Goal: Find specific page/section: Find specific page/section

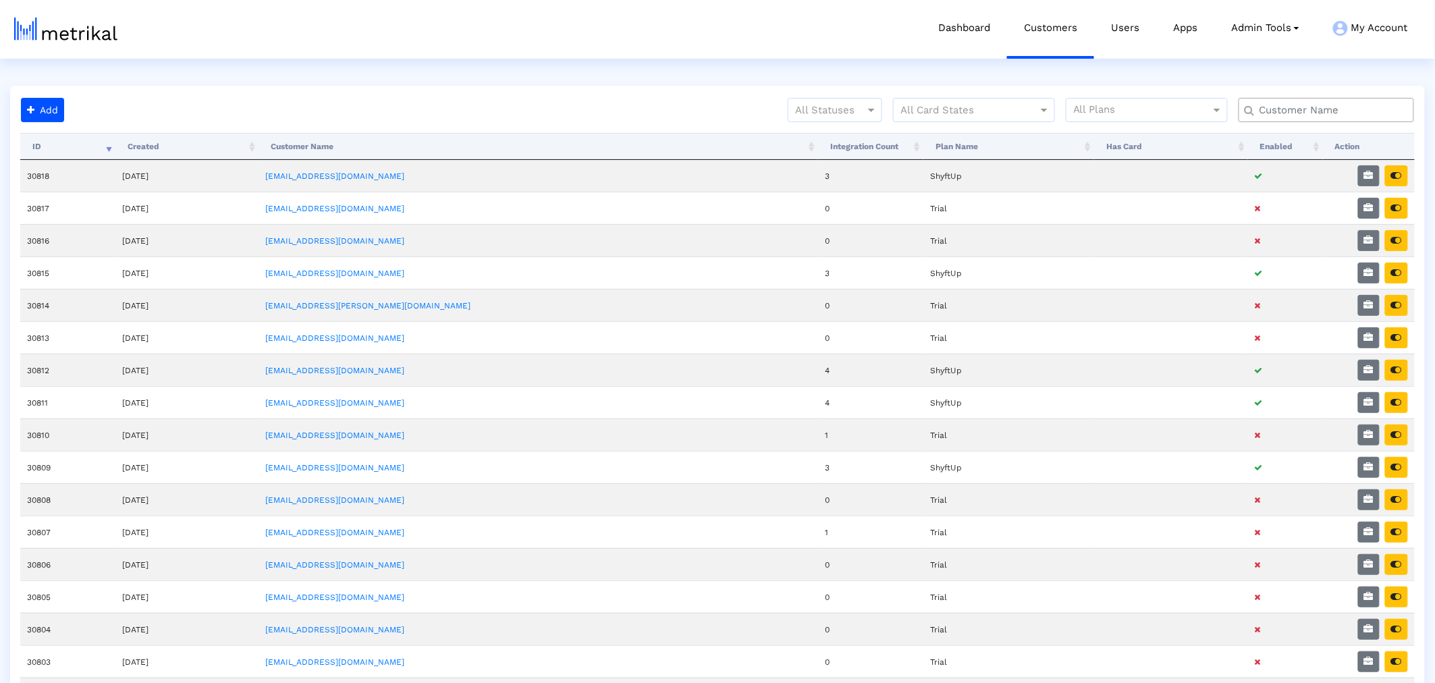
click at [718, 118] on div at bounding box center [1327, 110] width 176 height 24
click at [718, 106] on input "text" at bounding box center [1329, 110] width 159 height 14
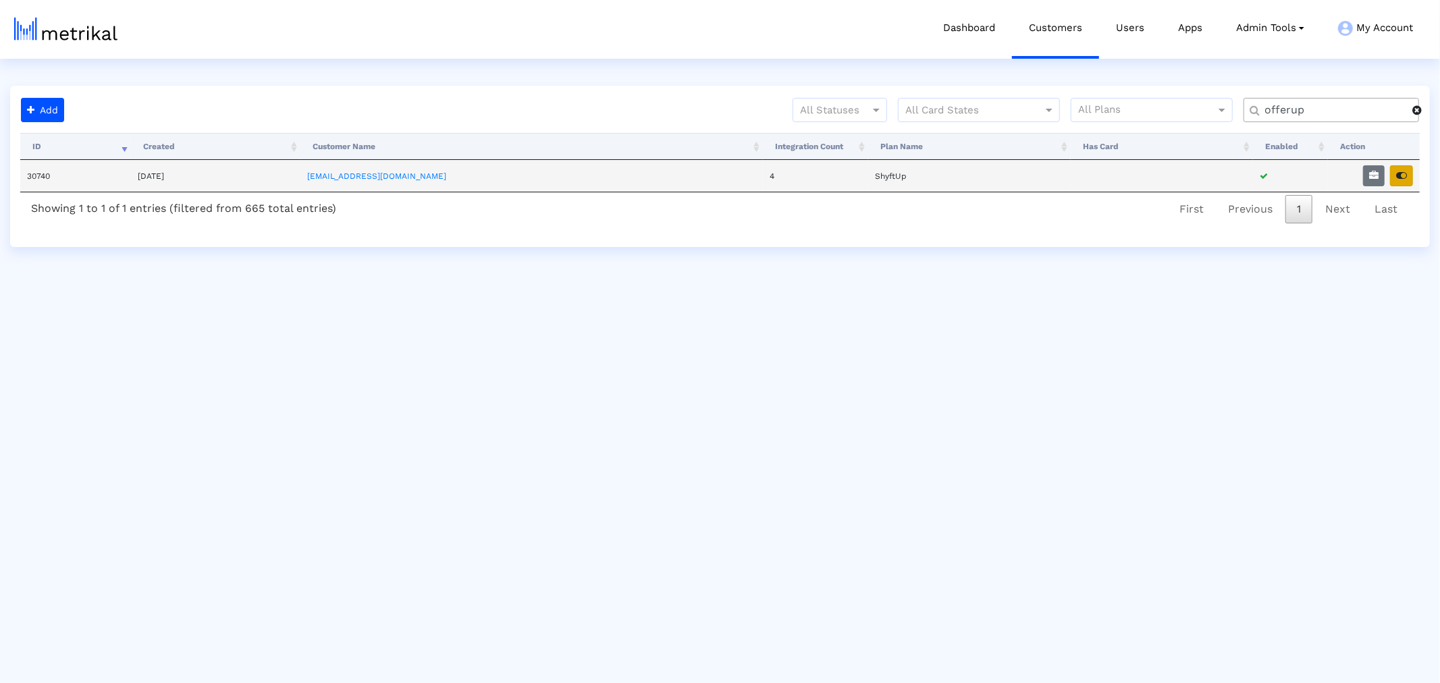
type input "offerup"
click at [718, 183] on button "button" at bounding box center [1401, 175] width 23 height 21
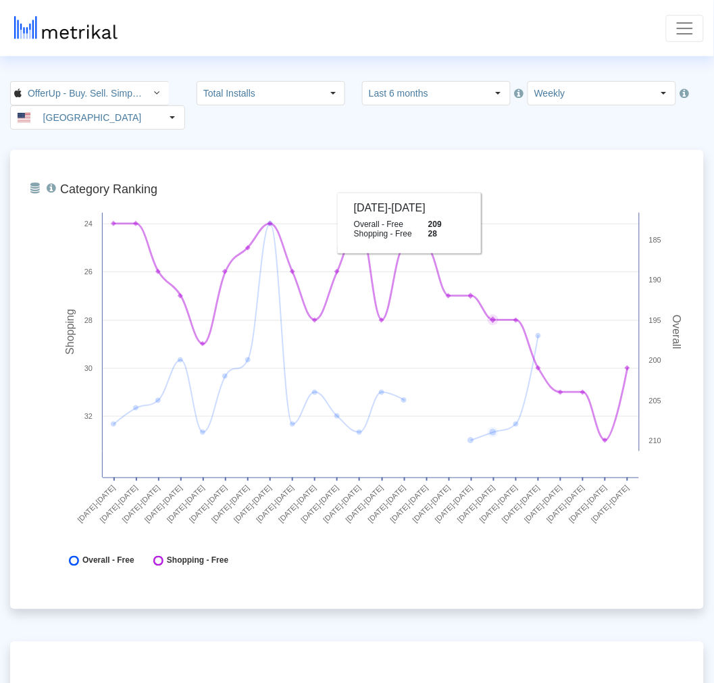
click at [484, 149] on crea-index "OfferUp - Buy. Sell. Simple. < 468996152 > Total Installs Select how far back f…" at bounding box center [357, 497] width 714 height 832
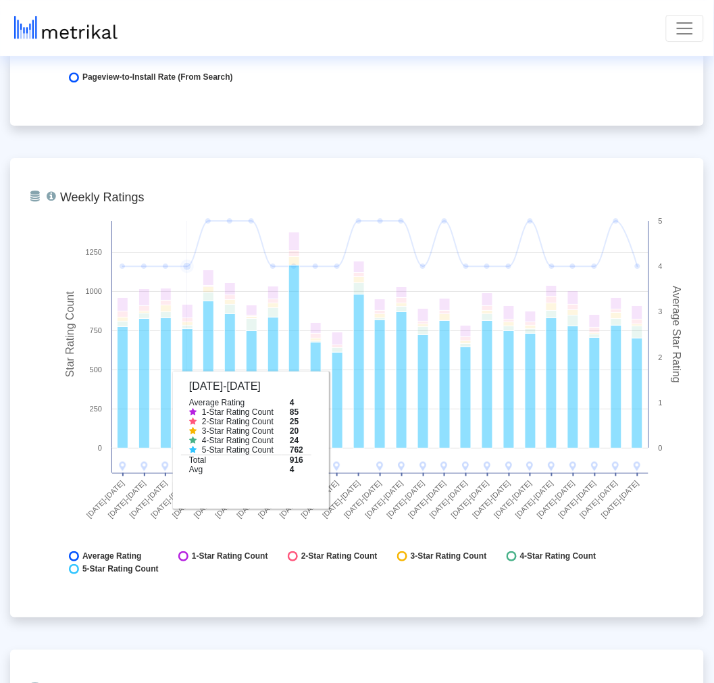
scroll to position [3380, 0]
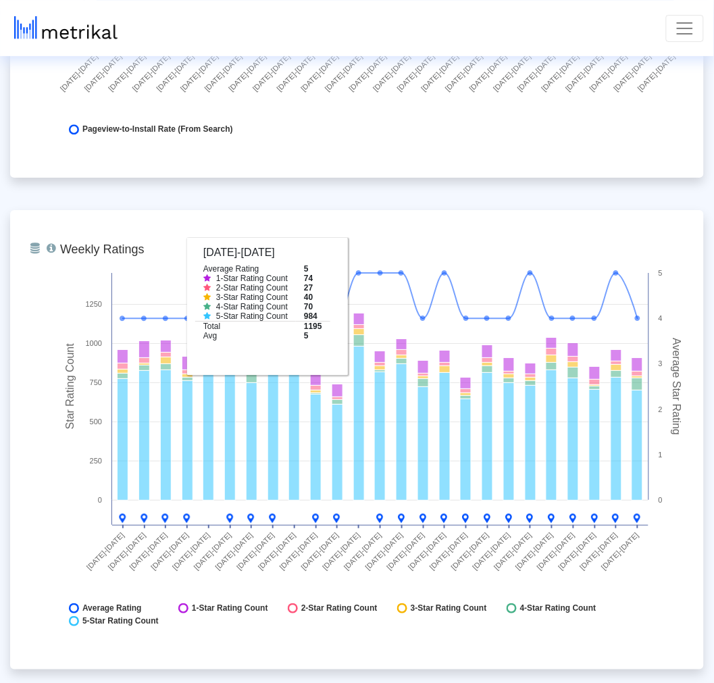
drag, startPoint x: 414, startPoint y: 197, endPoint x: 409, endPoint y: 186, distance: 11.8
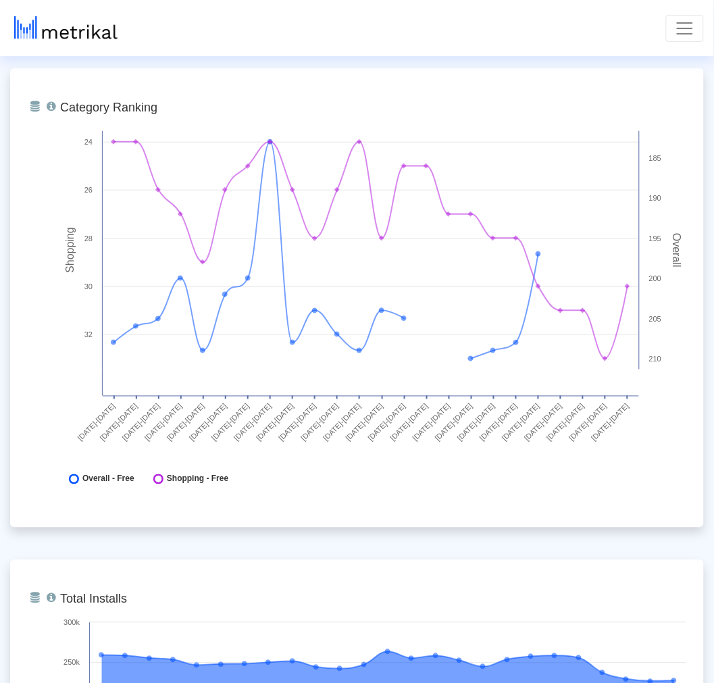
scroll to position [0, 0]
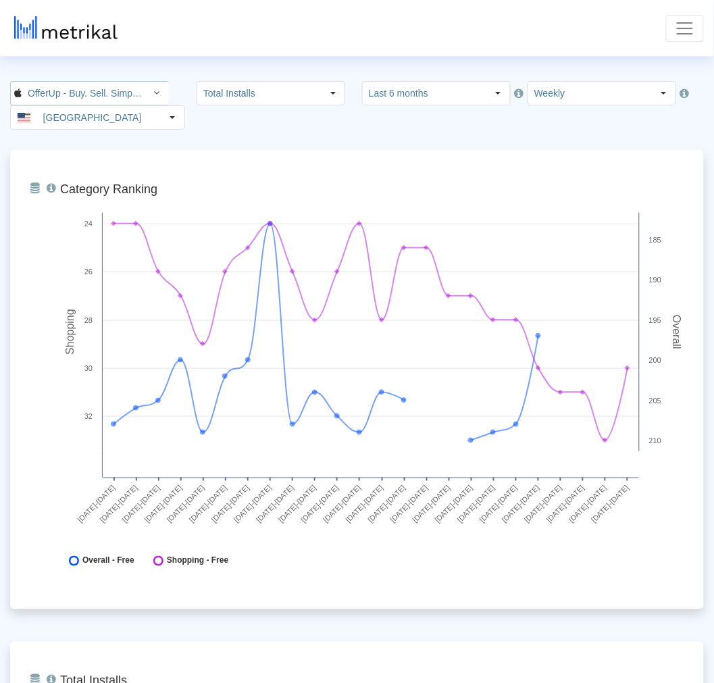
click at [88, 101] on input "OfferUp - Buy. Sell. Simple. < 468996152 >" at bounding box center [83, 93] width 122 height 23
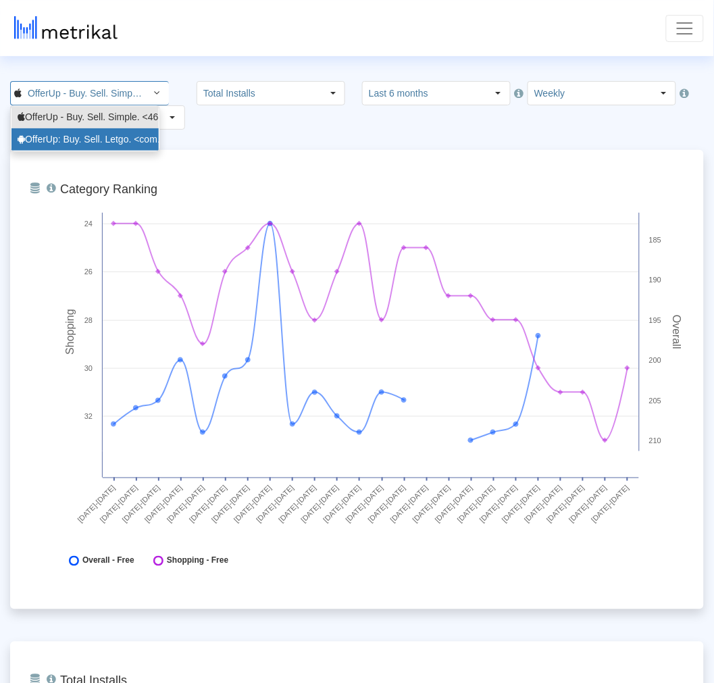
click at [73, 134] on div "OfferUp: Buy. Sell. Letgo. <com.offerup>" at bounding box center [85, 139] width 135 height 13
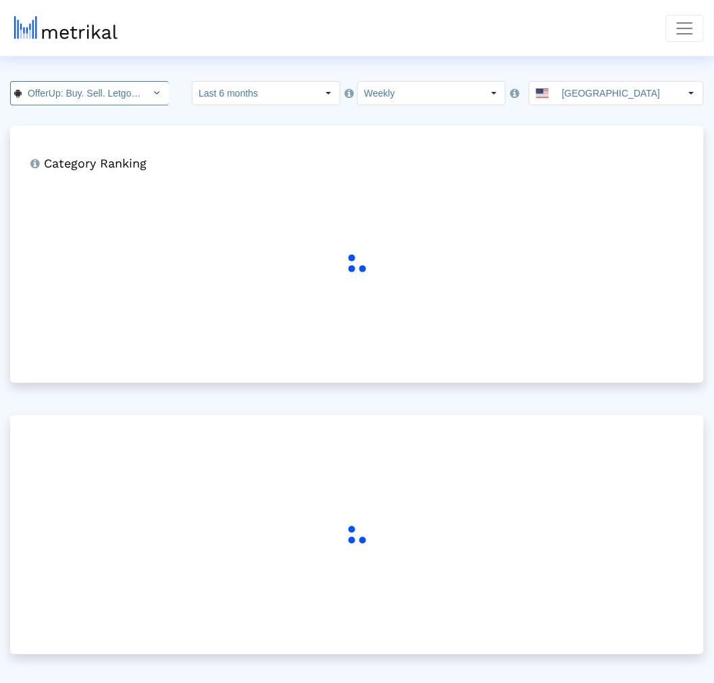
scroll to position [0, 69]
click at [307, 34] on nav "KPIs (Chart View) KPIs (Table View) Keywords App Update Timeline [EMAIL_ADDRESS…" at bounding box center [357, 28] width 714 height 56
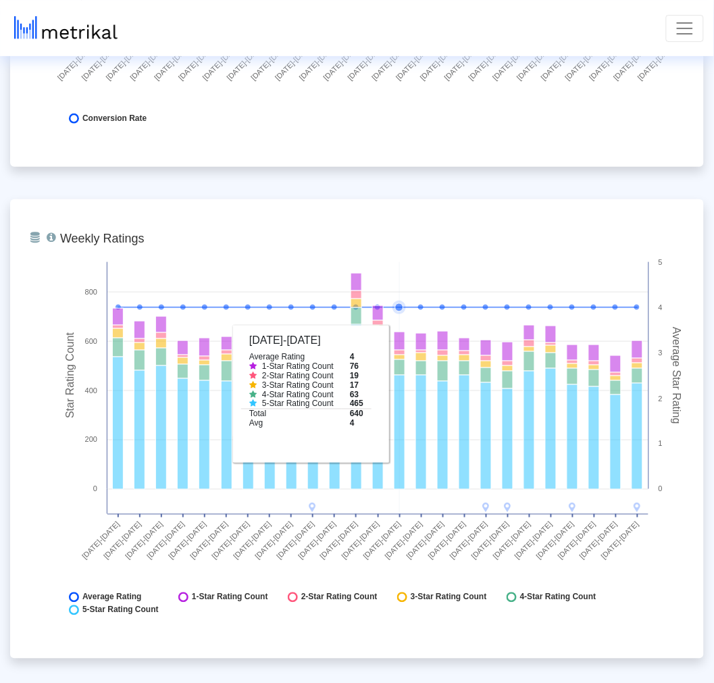
scroll to position [1875, 0]
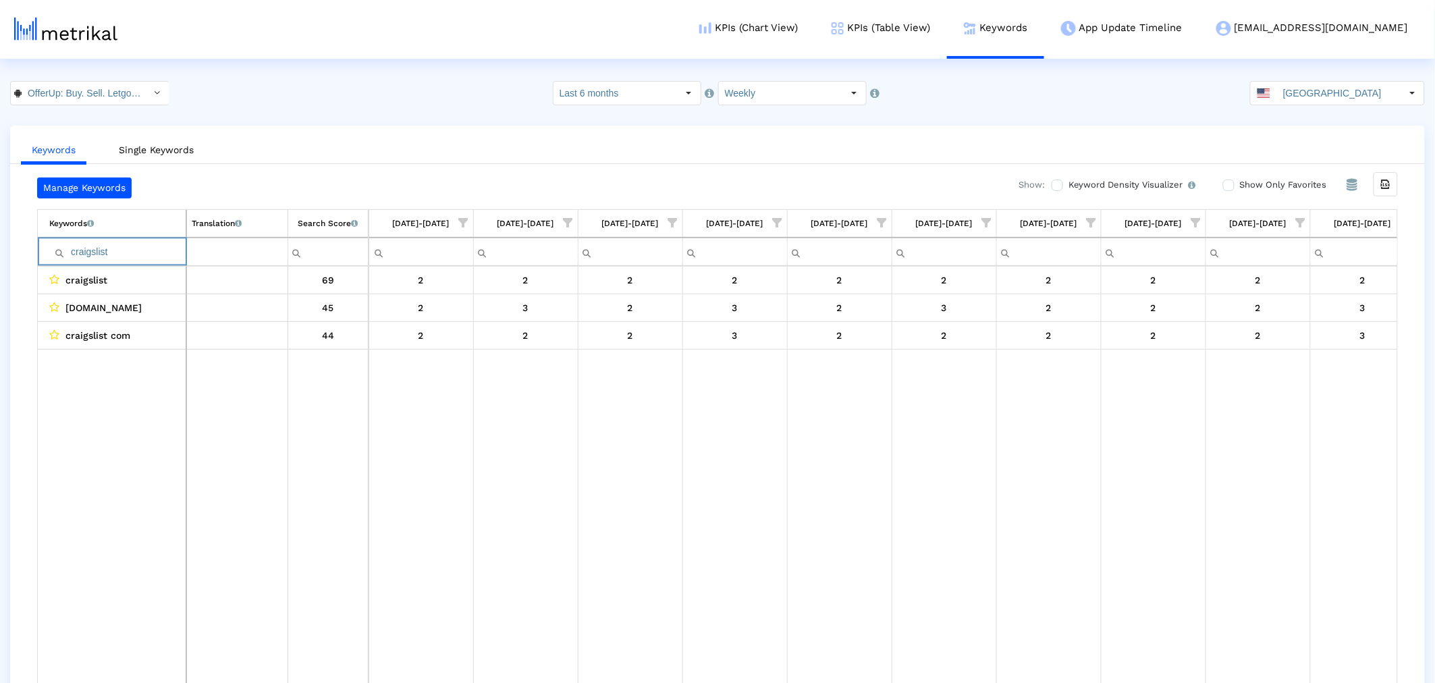
scroll to position [0, 1587]
